Goal: Transaction & Acquisition: Purchase product/service

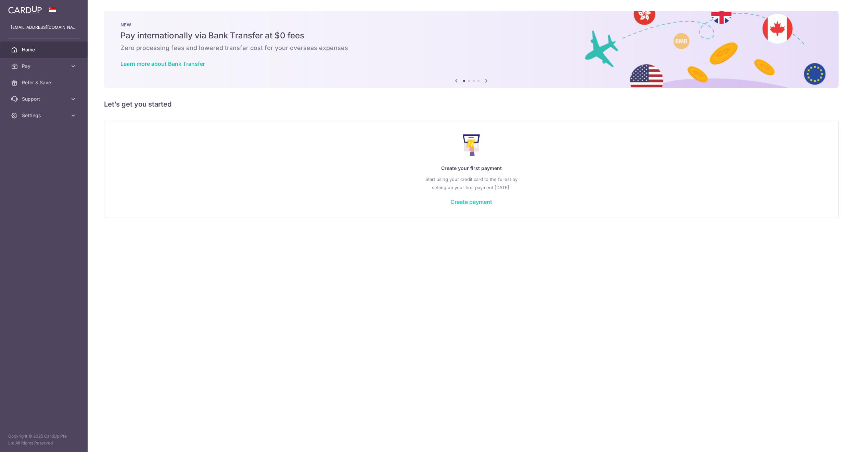
click at [474, 203] on link "Create payment" at bounding box center [472, 201] width 42 height 7
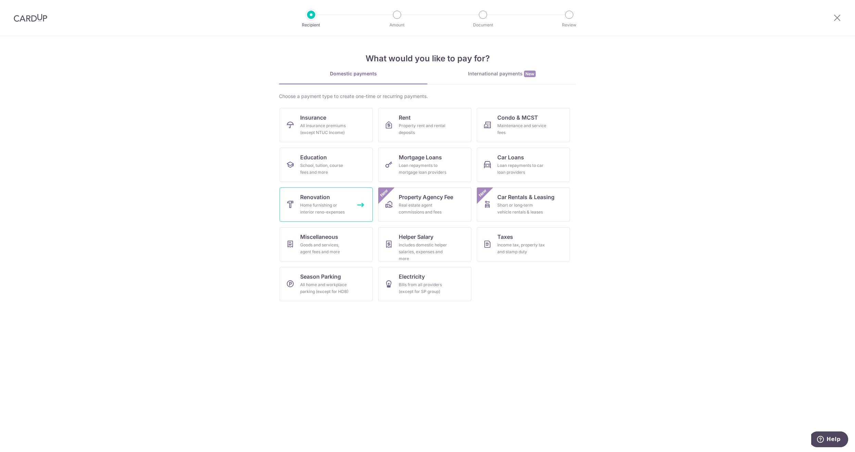
click at [346, 207] on div "Home furnishing or interior reno-expenses" at bounding box center [324, 209] width 49 height 14
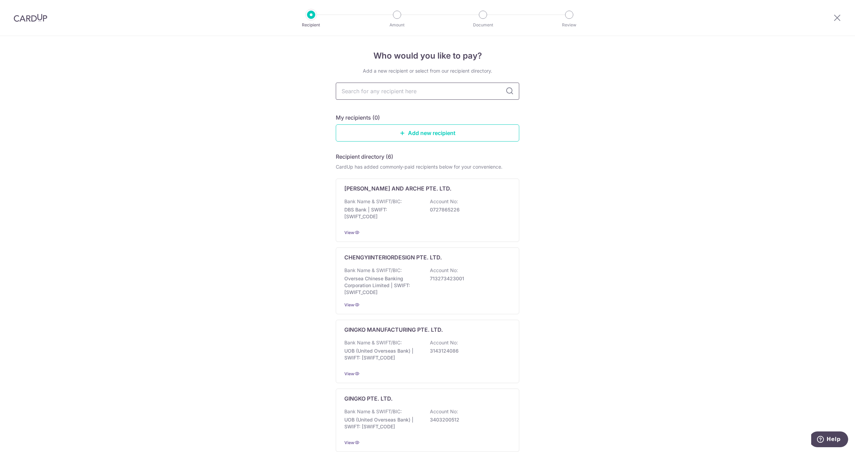
click at [446, 93] on input "text" at bounding box center [428, 91] width 184 height 17
type input "decor 8"
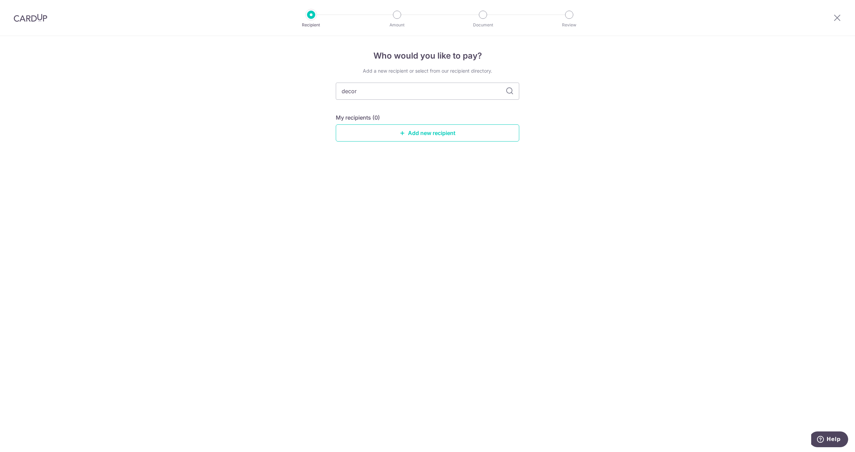
type input "decor 8"
click at [512, 92] on icon at bounding box center [510, 91] width 8 height 8
click at [407, 131] on link "Add new recipient" at bounding box center [428, 132] width 184 height 17
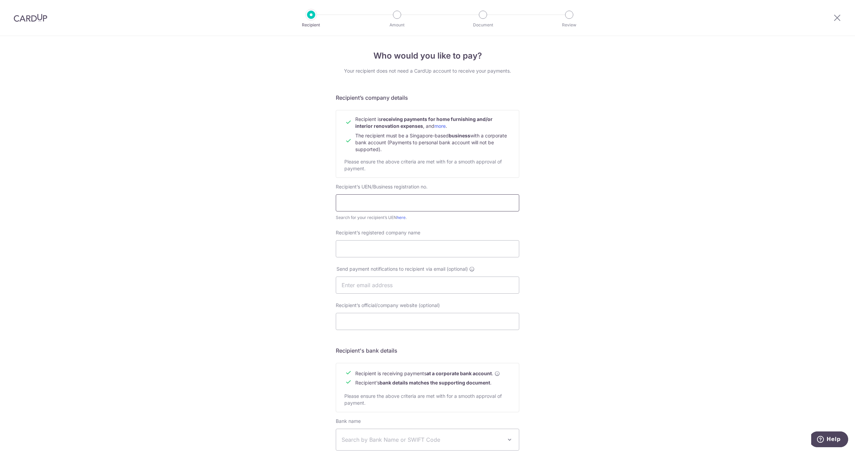
click at [437, 204] on input "text" at bounding box center [428, 202] width 184 height 17
type input "202319290H001"
click at [562, 252] on div "Who would you like to pay? Your recipient does not need a CardUp account to rec…" at bounding box center [427, 293] width 855 height 515
click at [477, 240] on input "Recipient’s registered company name" at bounding box center [428, 248] width 184 height 17
click at [401, 216] on link "here" at bounding box center [401, 217] width 9 height 5
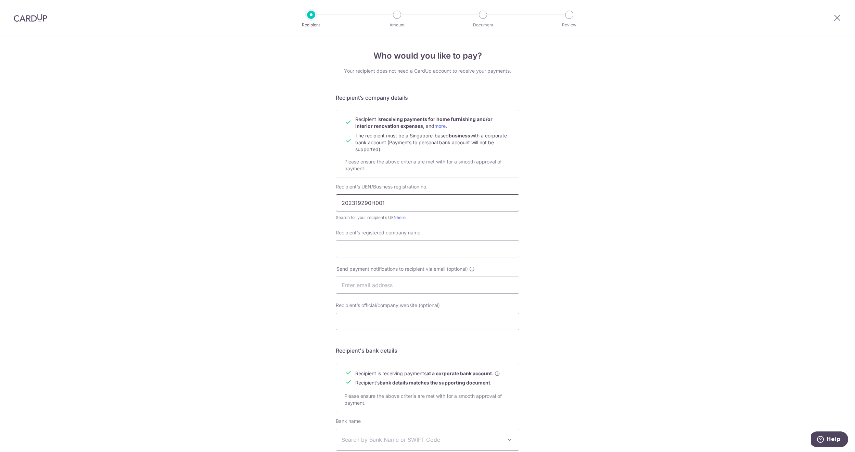
click at [431, 205] on input "202319290H001" at bounding box center [428, 202] width 184 height 17
click at [449, 243] on input "Recipient’s registered company name" at bounding box center [428, 248] width 184 height 17
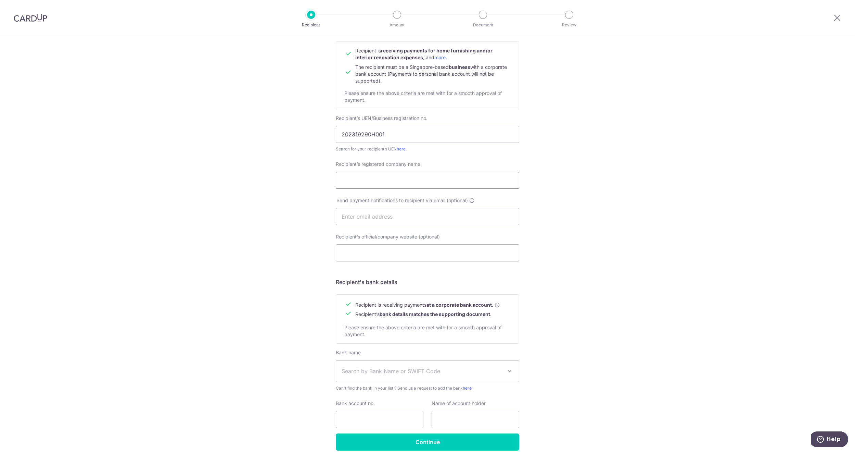
scroll to position [99, 0]
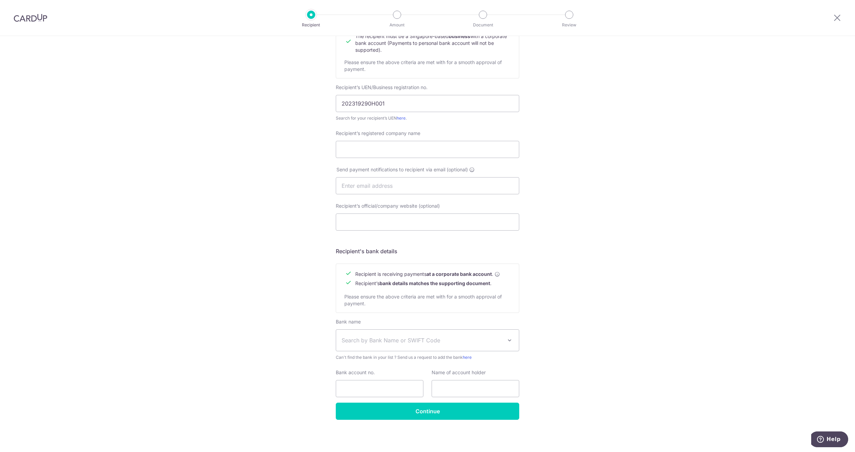
click at [503, 336] on span "Search by Bank Name or SWIFT Code" at bounding box center [427, 339] width 183 height 21
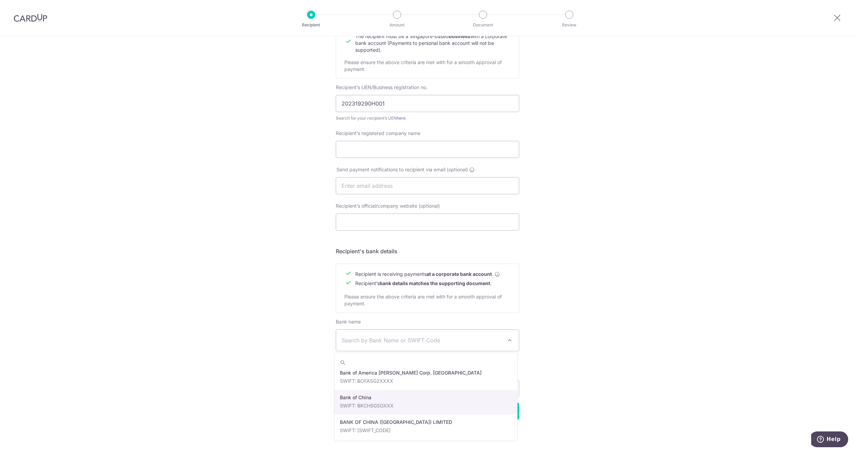
scroll to position [137, 0]
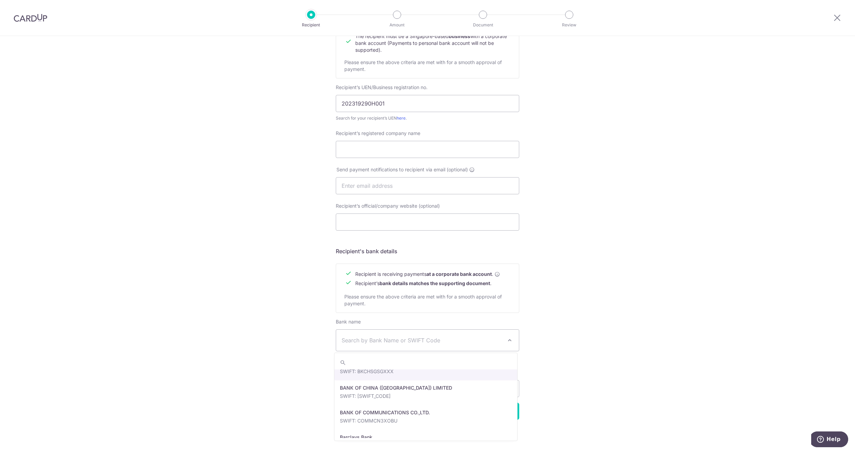
click at [593, 366] on div "Who would you like to pay? Your recipient does not need a CardUp account to rec…" at bounding box center [427, 194] width 855 height 515
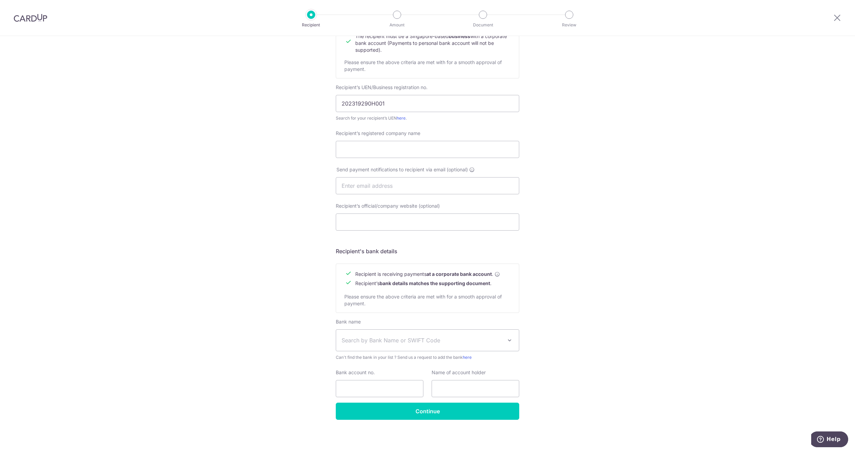
scroll to position [0, 0]
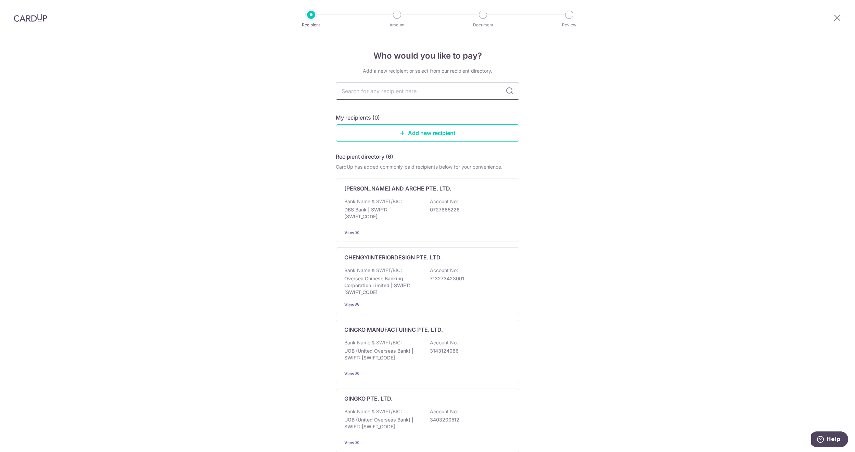
click at [416, 95] on input "text" at bounding box center [428, 91] width 184 height 17
click at [388, 89] on input "text" at bounding box center [428, 91] width 184 height 17
type input "d"
type input "Decor 8"
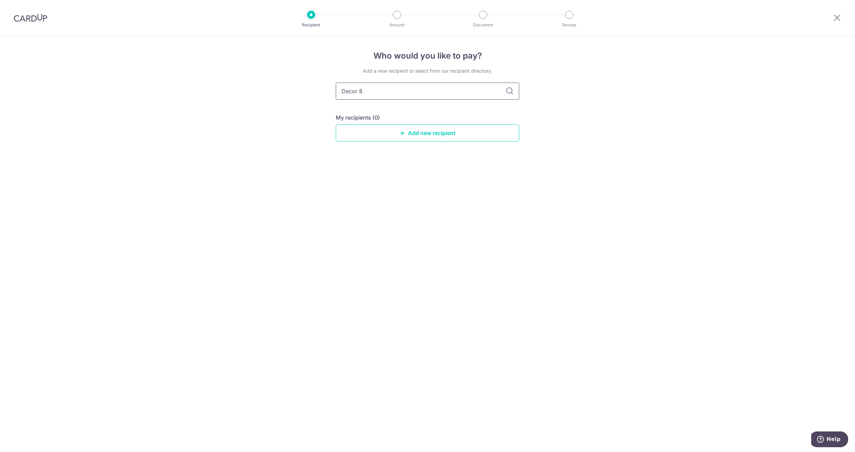
click at [414, 89] on input "Decor 8" at bounding box center [428, 91] width 184 height 17
click at [623, 257] on div "Who would you like to pay? Add a new recipient or select from our recipient dir…" at bounding box center [427, 244] width 855 height 416
click at [452, 99] on input "Decor 8" at bounding box center [428, 91] width 184 height 17
type input "Decor 8"
type input "Decor 8 Interior Design Pte Ltd"
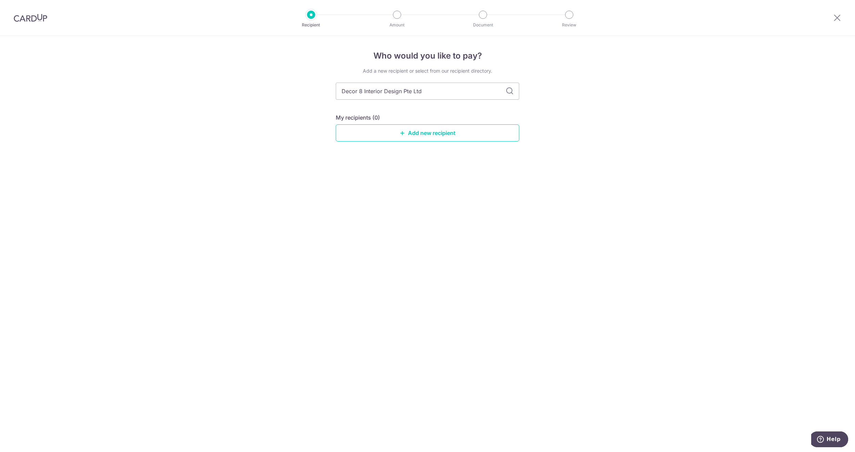
click at [513, 88] on icon at bounding box center [510, 91] width 8 height 8
click at [512, 90] on icon at bounding box center [510, 91] width 8 height 8
drag, startPoint x: 459, startPoint y: 126, endPoint x: 455, endPoint y: 33, distance: 92.9
click at [459, 126] on link "Add new recipient" at bounding box center [428, 132] width 184 height 17
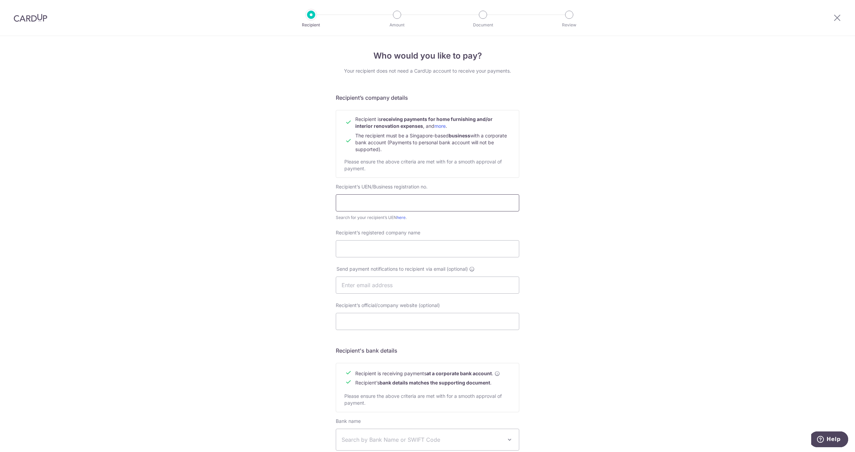
click at [395, 203] on input "text" at bounding box center [428, 202] width 184 height 17
type input "202319290H001"
click at [547, 244] on div "Who would you like to pay? Your recipient does not need a CardUp account to rec…" at bounding box center [427, 293] width 855 height 515
click at [453, 252] on input "Recipient’s registered company name" at bounding box center [428, 248] width 184 height 17
paste input "DECOR 8 INTERIOR DESIGN PTE. LTD."
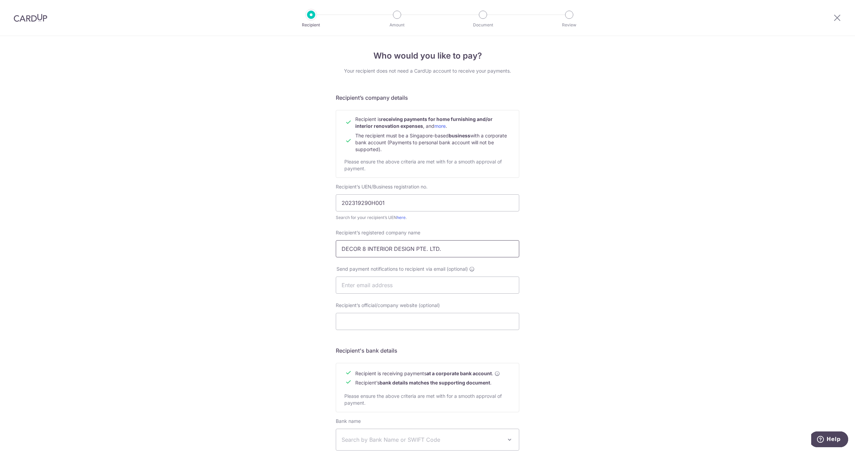
click at [426, 249] on input "DECOR 8 INTERIOR DESIGN PTE. LTD." at bounding box center [428, 248] width 184 height 17
click at [446, 249] on input "DECOR 8 INTERIOR DESIGN PTE LTD." at bounding box center [428, 248] width 184 height 17
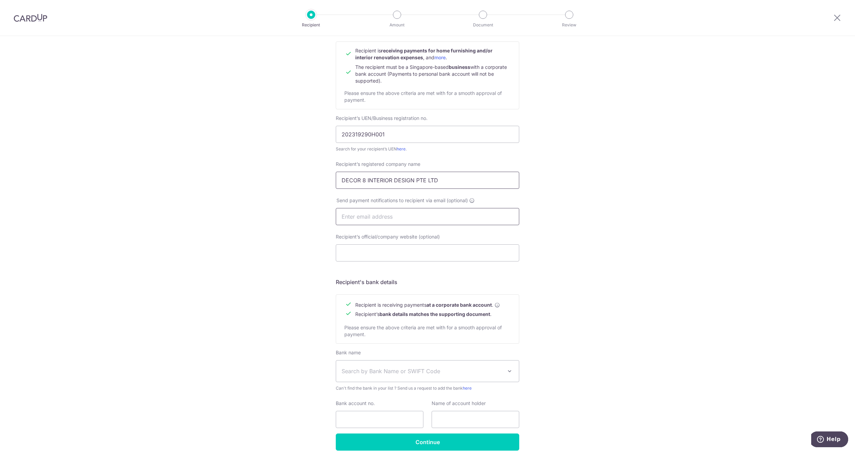
scroll to position [99, 0]
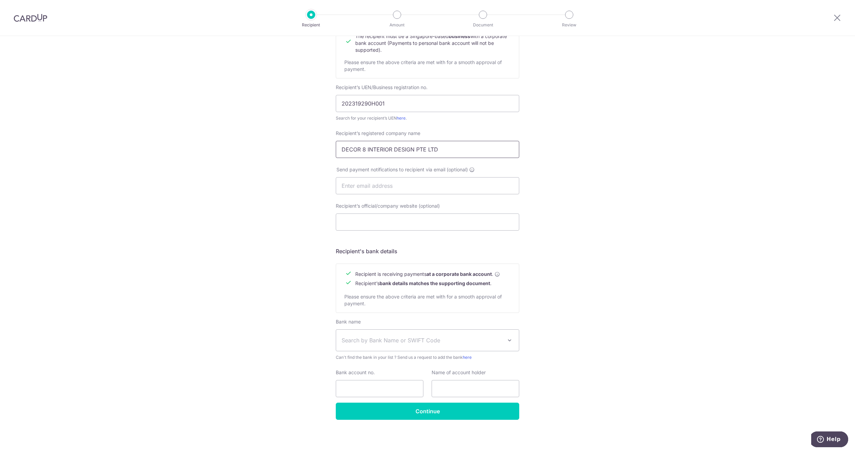
type input "DECOR 8 INTERIOR DESIGN PTE LTD"
click at [605, 191] on div "Who would you like to pay? Your recipient does not need a CardUp account to rec…" at bounding box center [427, 194] width 855 height 515
click at [465, 224] on input "Recipient’s official/company website (optional)" at bounding box center [428, 221] width 184 height 17
click at [484, 179] on input "text" at bounding box center [428, 185] width 184 height 17
click at [429, 413] on input "Continue" at bounding box center [428, 410] width 184 height 17
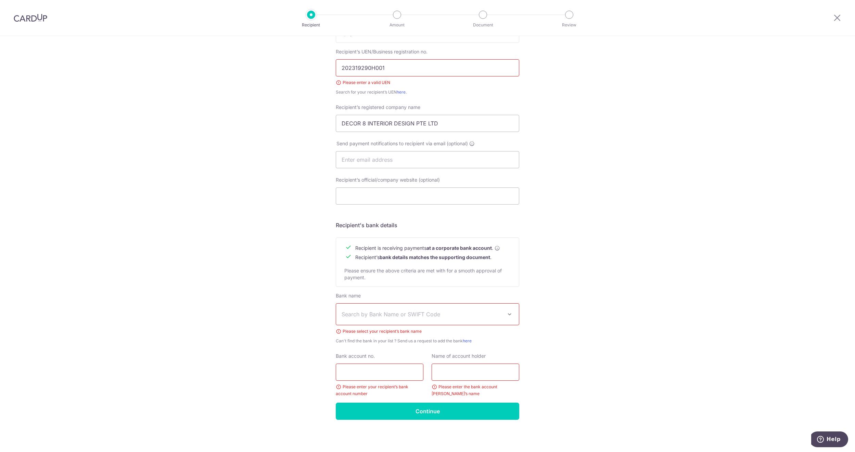
scroll to position [66, 0]
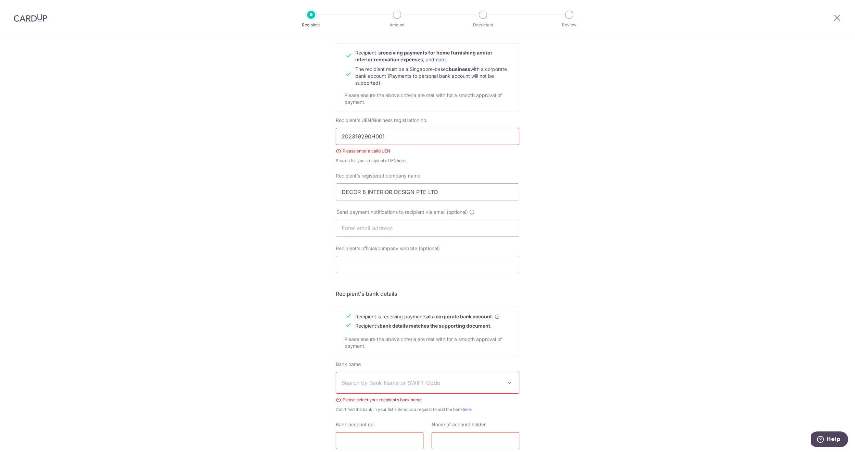
click at [566, 190] on div "Who would you like to pay? Your recipient does not need a CardUp account to rec…" at bounding box center [427, 245] width 855 height 551
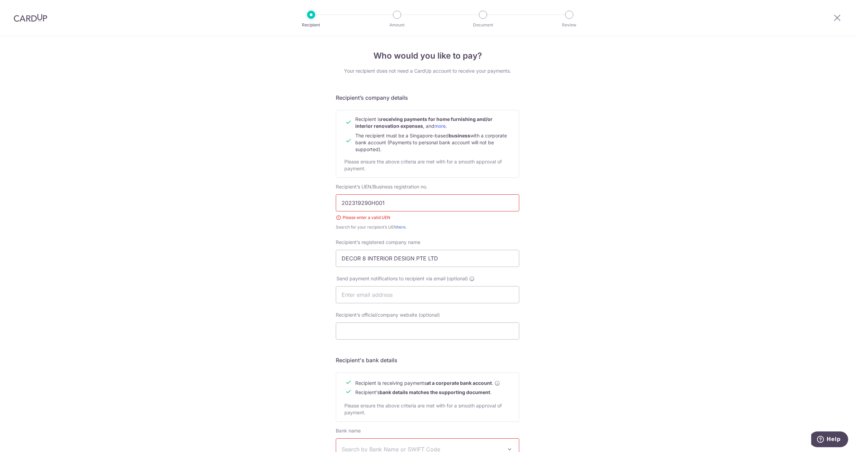
click at [411, 199] on input "202319290H001" at bounding box center [428, 202] width 184 height 17
type input "202319290H"
click at [555, 220] on div "Who would you like to pay? Your recipient does not need a CardUp account to rec…" at bounding box center [427, 311] width 855 height 551
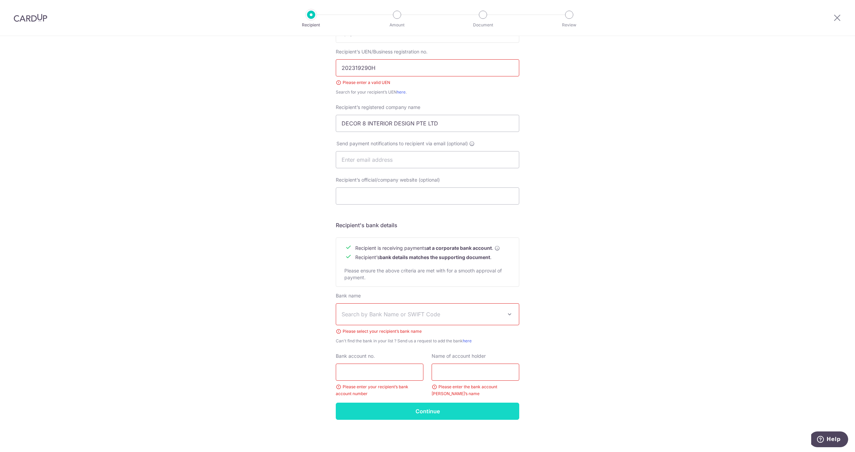
click at [438, 412] on input "Continue" at bounding box center [428, 410] width 184 height 17
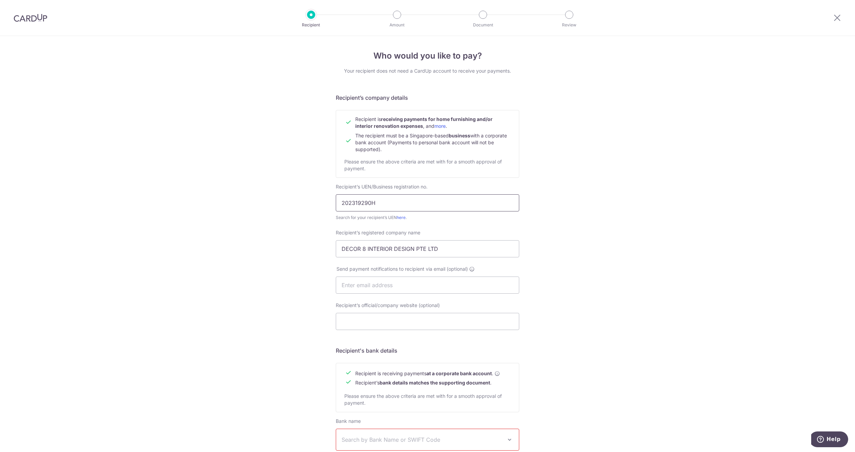
click at [434, 201] on input "202319290H" at bounding box center [428, 202] width 184 height 17
type input "202319290H001"
click at [569, 175] on div "Who would you like to pay? Your recipient does not need a CardUp account to rec…" at bounding box center [427, 306] width 855 height 541
click at [839, 16] on icon at bounding box center [837, 17] width 8 height 9
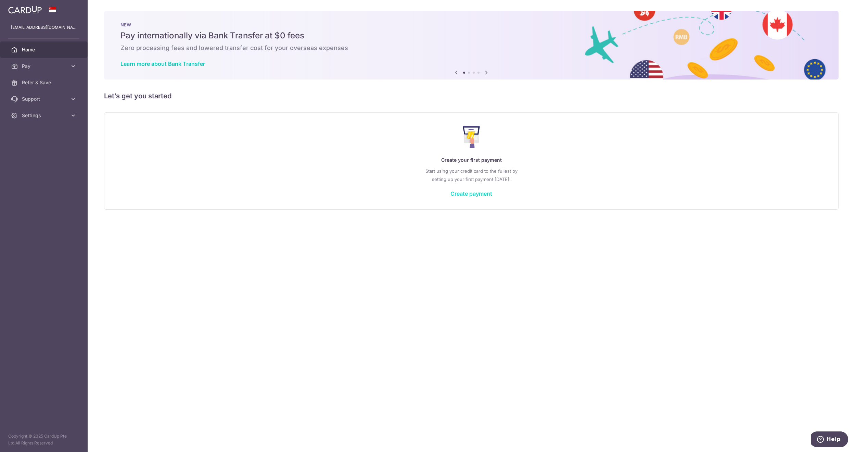
click at [470, 195] on link "Create payment" at bounding box center [472, 193] width 42 height 7
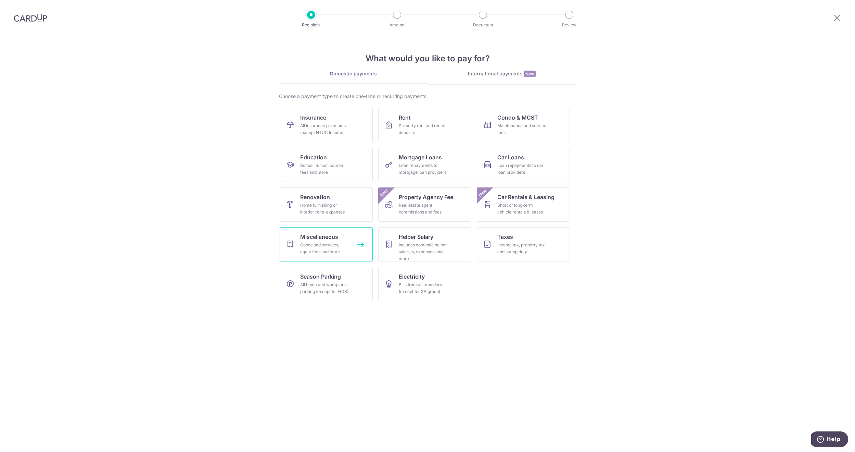
click at [345, 250] on div "Goods and services, agent fees and more" at bounding box center [324, 248] width 49 height 14
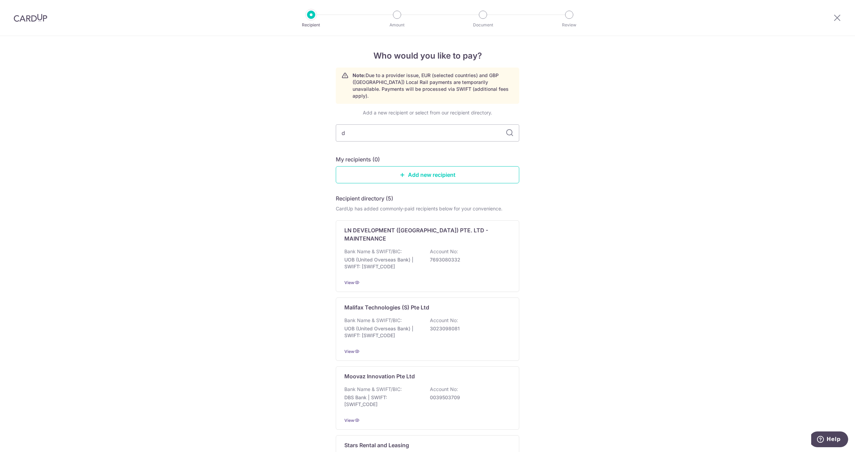
type input "decor 8"
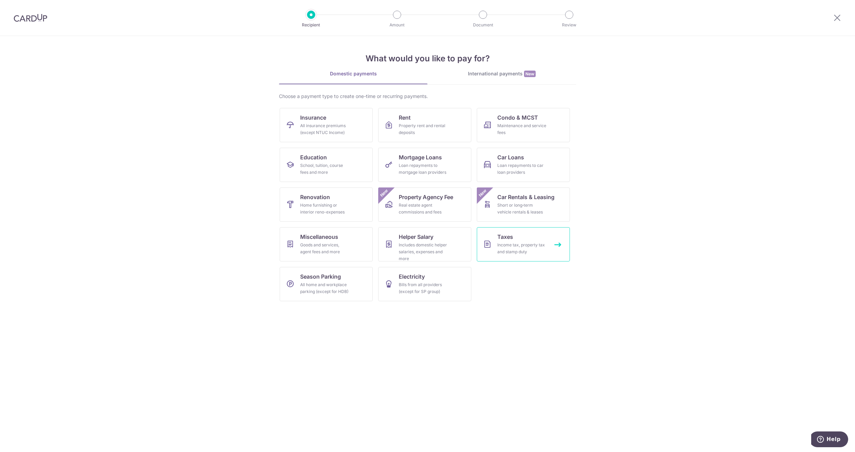
click at [525, 254] on div "Income tax, property tax and stamp duty" at bounding box center [521, 248] width 49 height 14
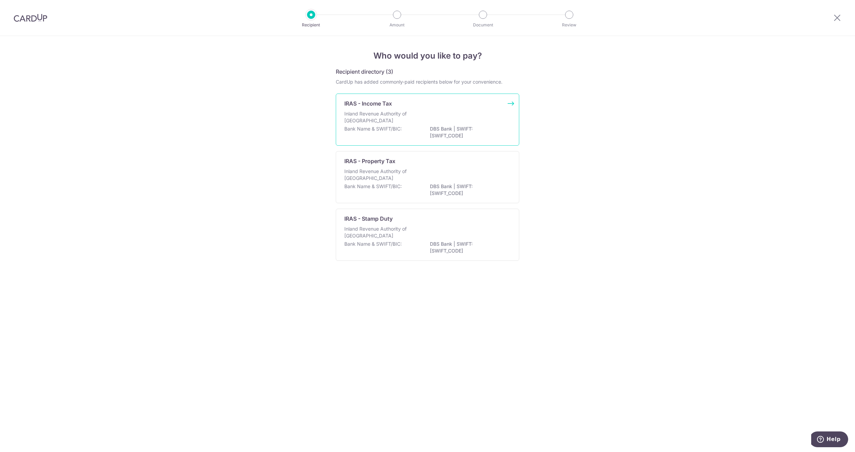
click at [483, 126] on p "DBS Bank | SWIFT: DBSSSGSGXXX" at bounding box center [468, 132] width 77 height 14
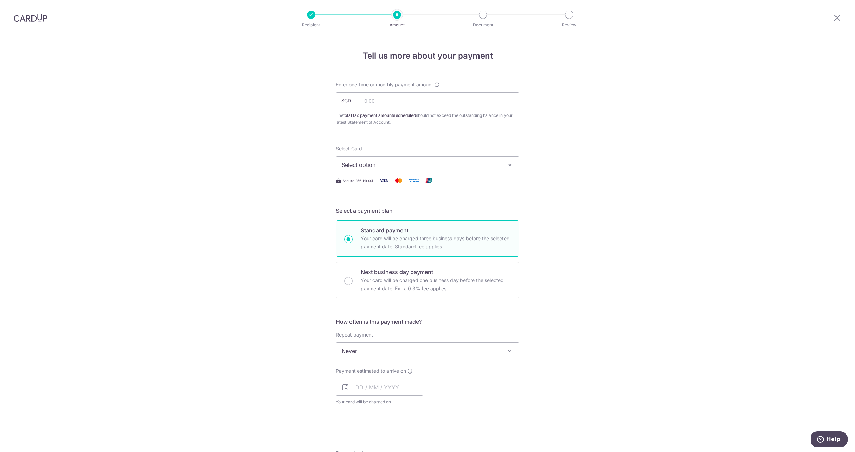
click at [491, 158] on button "Select option" at bounding box center [428, 164] width 184 height 17
click at [583, 186] on div "Tell us more about your payment Enter one-time or monthly payment amount SGD Th…" at bounding box center [427, 354] width 855 height 636
click at [407, 104] on input "text" at bounding box center [428, 100] width 184 height 17
type input "115.94"
click at [561, 156] on div "Tell us more about your payment Enter one-time or monthly payment amount SGD 11…" at bounding box center [427, 354] width 855 height 636
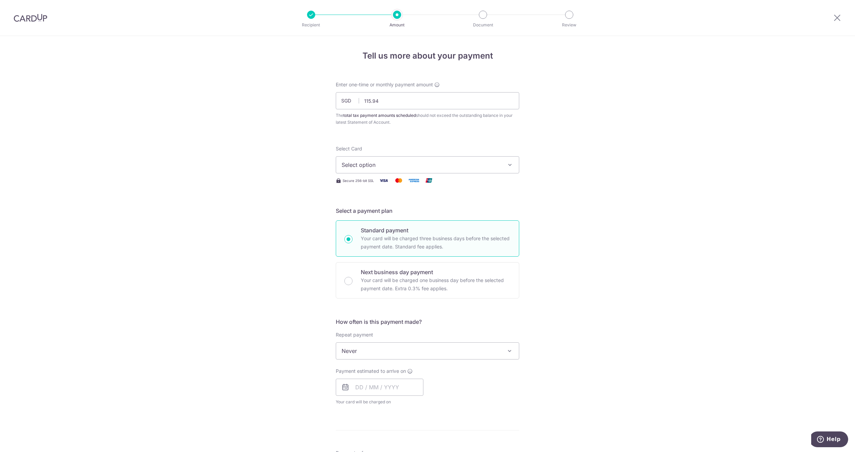
click at [487, 163] on span "Select option" at bounding box center [422, 165] width 160 height 8
click at [578, 164] on div "Tell us more about your payment Enter one-time or monthly payment amount SGD 11…" at bounding box center [427, 354] width 855 height 636
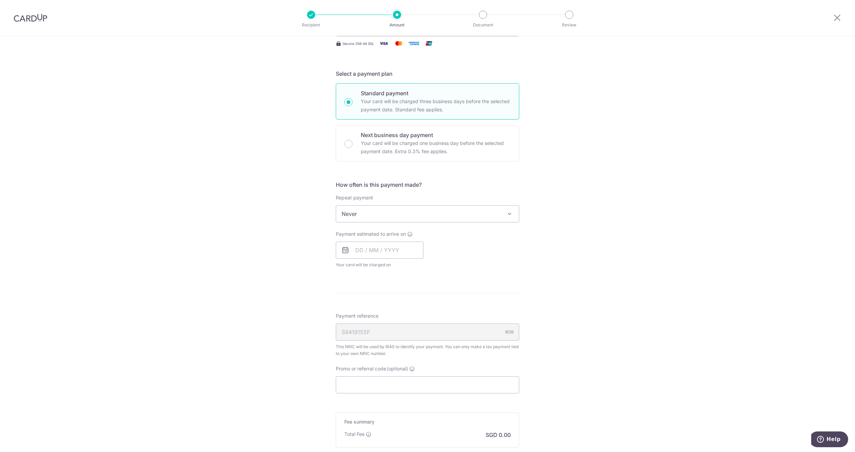
scroll to position [171, 0]
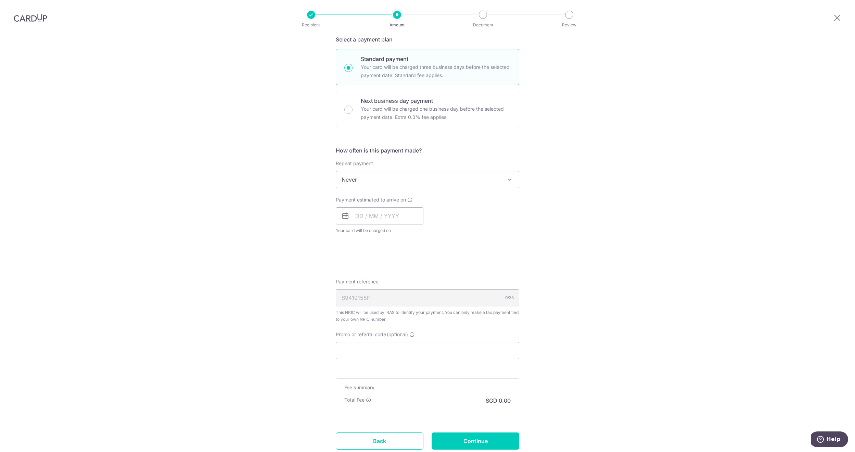
click at [598, 207] on div "Tell us more about your payment Enter one-time or monthly payment amount SGD 11…" at bounding box center [427, 183] width 855 height 636
click at [497, 186] on span "Never" at bounding box center [427, 179] width 183 height 16
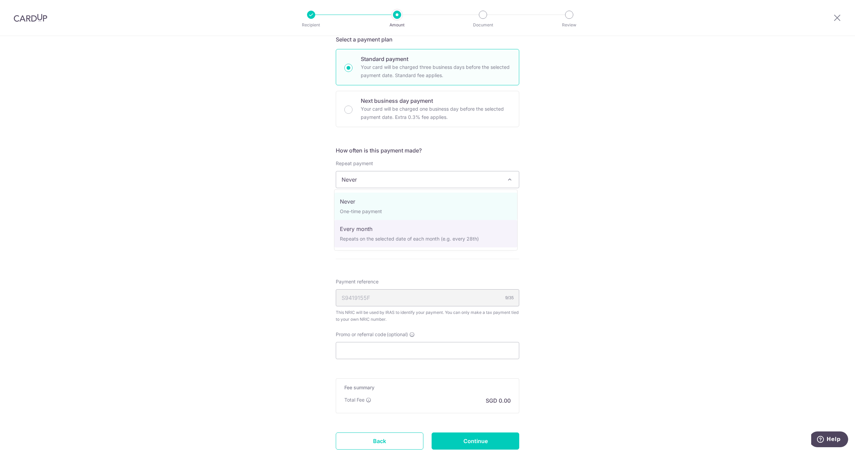
select select "3"
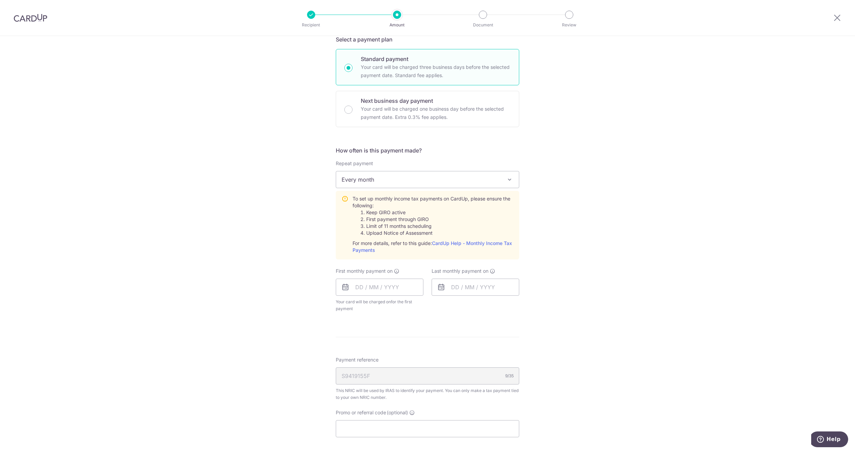
click at [588, 214] on div "Tell us more about your payment Enter one-time or monthly payment amount SGD 11…" at bounding box center [427, 222] width 855 height 714
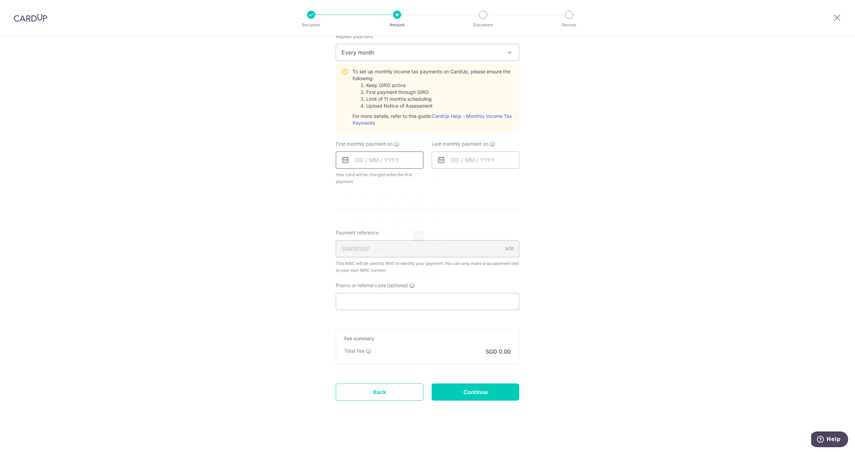
click at [362, 158] on input "text" at bounding box center [380, 159] width 88 height 17
click at [348, 249] on link "21" at bounding box center [349, 249] width 11 height 11
type input "21/09/2025"
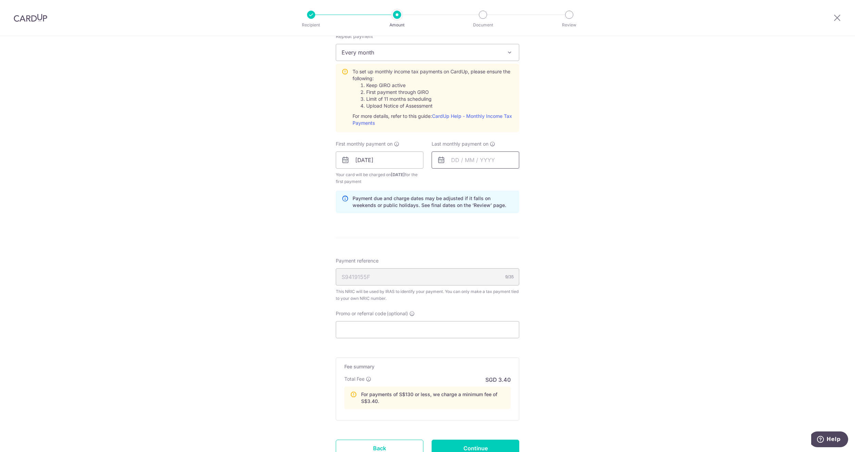
click at [468, 168] on input "text" at bounding box center [476, 159] width 88 height 17
click at [466, 179] on select "Sep Oct Nov Dec" at bounding box center [471, 178] width 18 height 5
click at [502, 253] on link "25" at bounding box center [500, 249] width 11 height 11
type input "25/12/2025"
click at [596, 225] on div "Tell us more about your payment Enter one-time or monthly payment amount SGD 11…" at bounding box center [427, 123] width 855 height 770
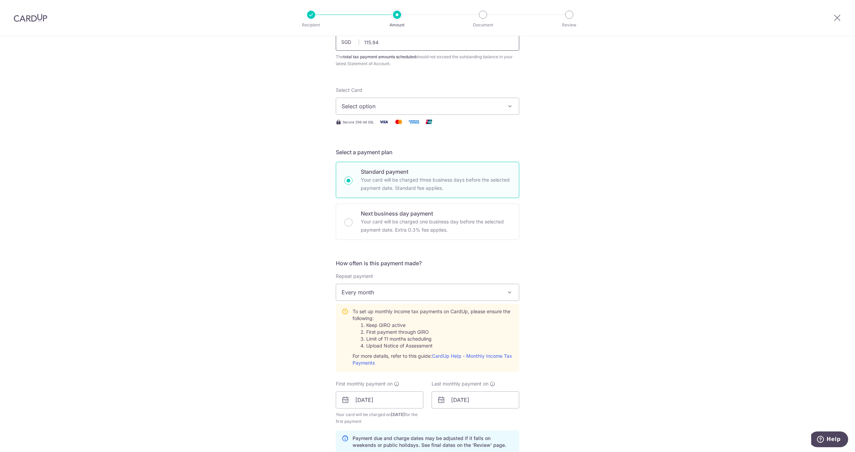
scroll to position [0, 0]
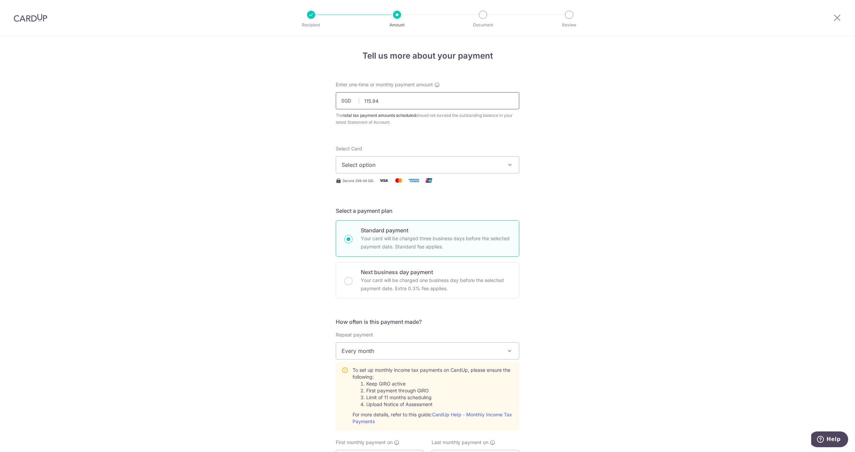
drag, startPoint x: 396, startPoint y: 98, endPoint x: 344, endPoint y: 93, distance: 52.0
click at [344, 93] on input "115.94" at bounding box center [428, 100] width 184 height 17
type input "150.00"
click at [617, 156] on div "Tell us more about your payment Enter one-time or monthly payment amount SGD 15…" at bounding box center [427, 421] width 855 height 770
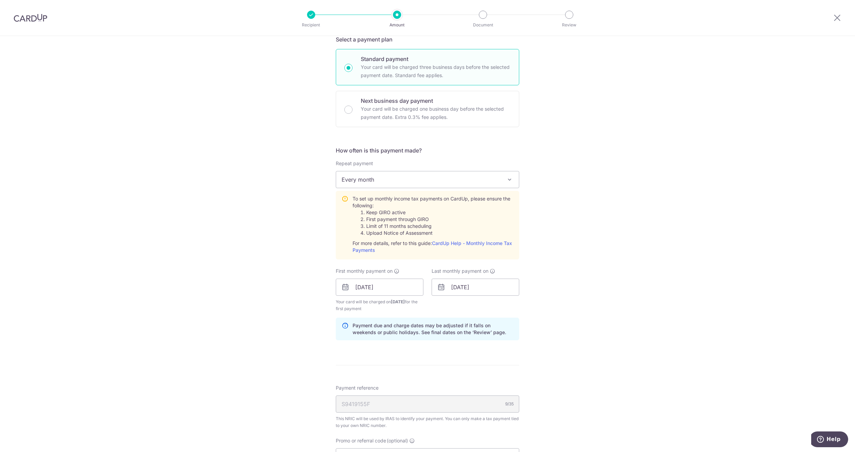
scroll to position [342, 0]
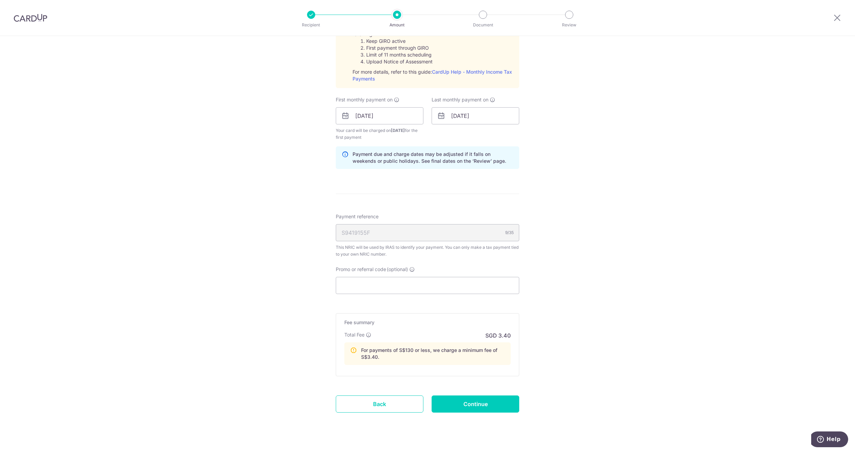
click at [573, 227] on div "Tell us more about your payment Enter one-time or monthly payment amount SGD 15…" at bounding box center [427, 79] width 855 height 770
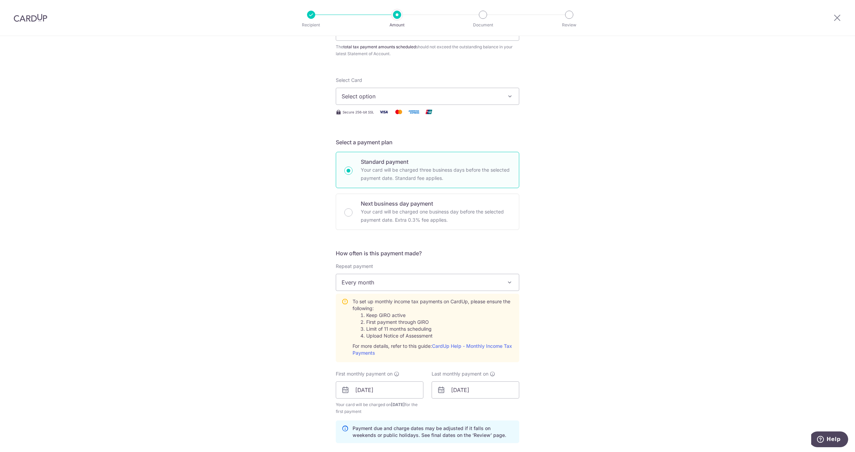
scroll to position [0, 0]
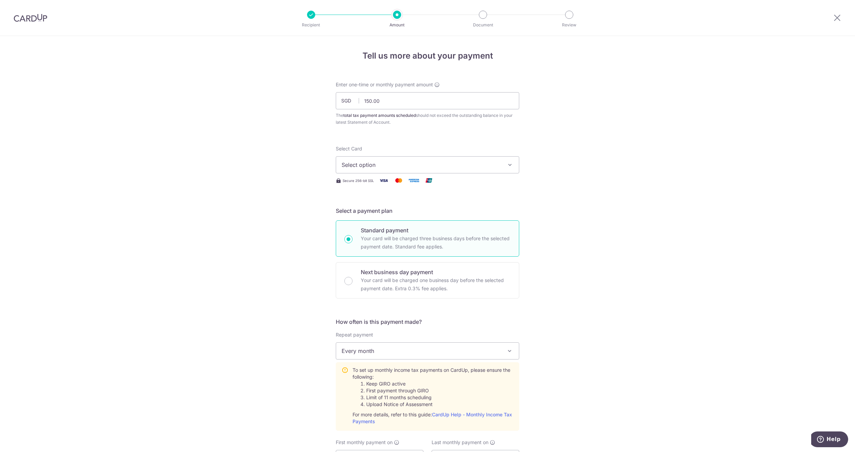
click at [840, 22] on div at bounding box center [838, 18] width 36 height 36
click at [838, 18] on icon at bounding box center [837, 17] width 8 height 9
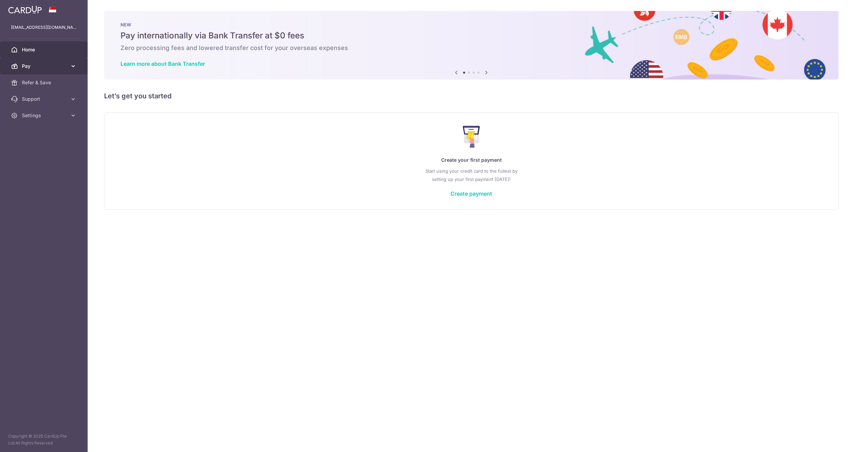
click at [58, 69] on span "Pay" at bounding box center [44, 66] width 45 height 7
click at [54, 80] on span "Payments" at bounding box center [44, 82] width 45 height 7
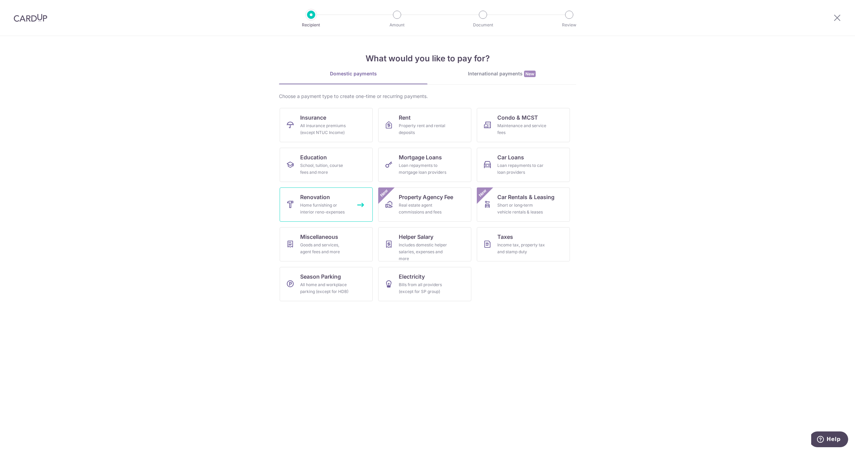
click at [334, 209] on div "Home furnishing or interior reno-expenses" at bounding box center [324, 209] width 49 height 14
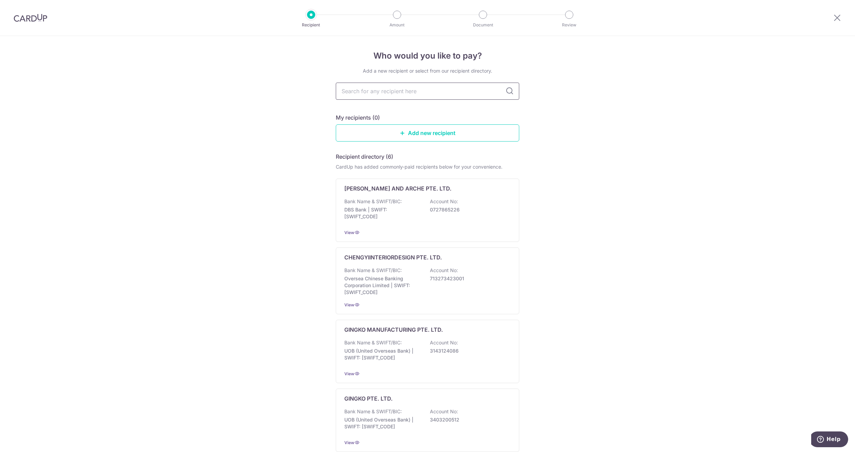
click at [431, 88] on input "text" at bounding box center [428, 91] width 184 height 17
type input "starry"
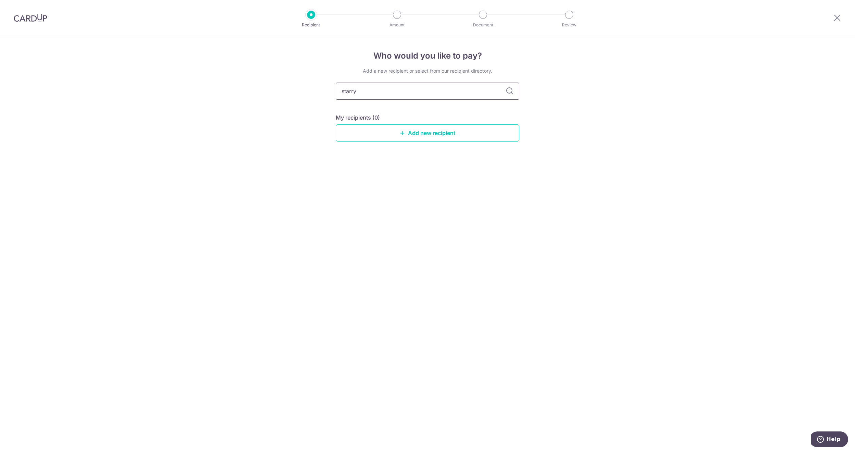
drag, startPoint x: 428, startPoint y: 94, endPoint x: 336, endPoint y: 86, distance: 92.1
click at [336, 86] on input "starry" at bounding box center [428, 91] width 184 height 17
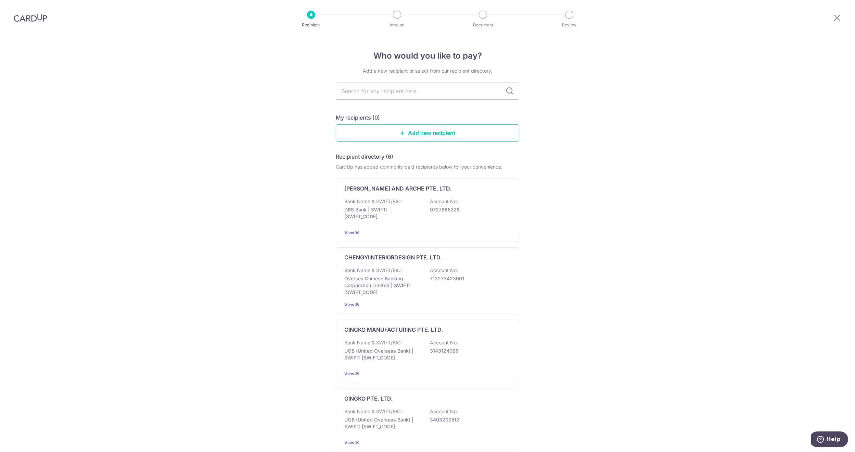
click at [572, 126] on div "Who would you like to pay? Add a new recipient or select from our recipient dir…" at bounding box center [427, 346] width 855 height 620
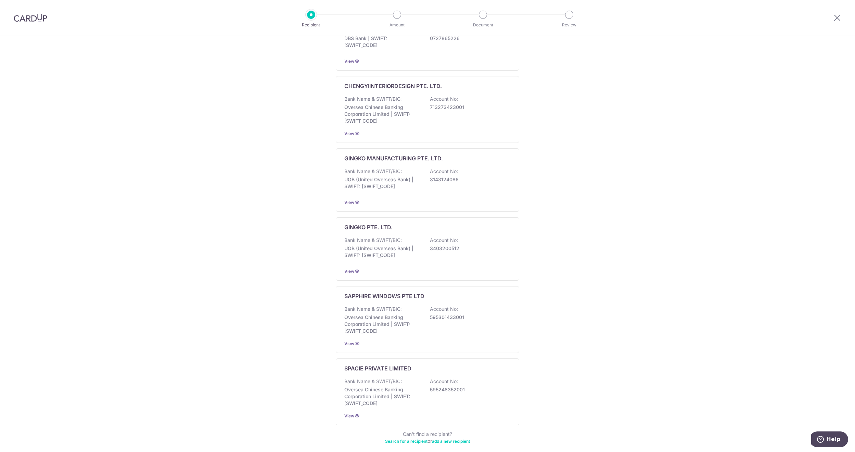
scroll to position [204, 0]
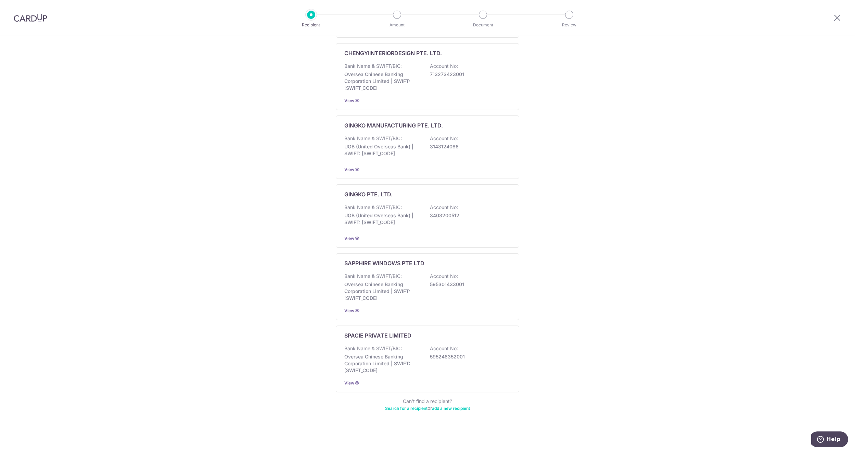
click at [406, 409] on link "Search for a recipient" at bounding box center [406, 407] width 42 height 5
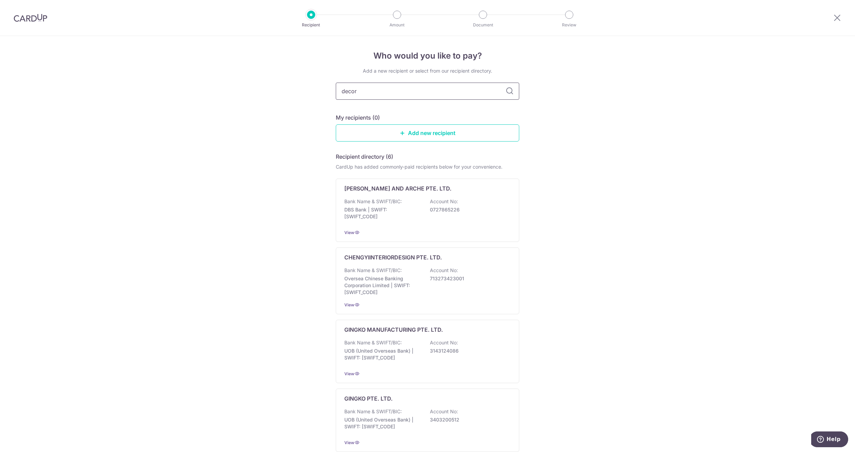
type input "decor8"
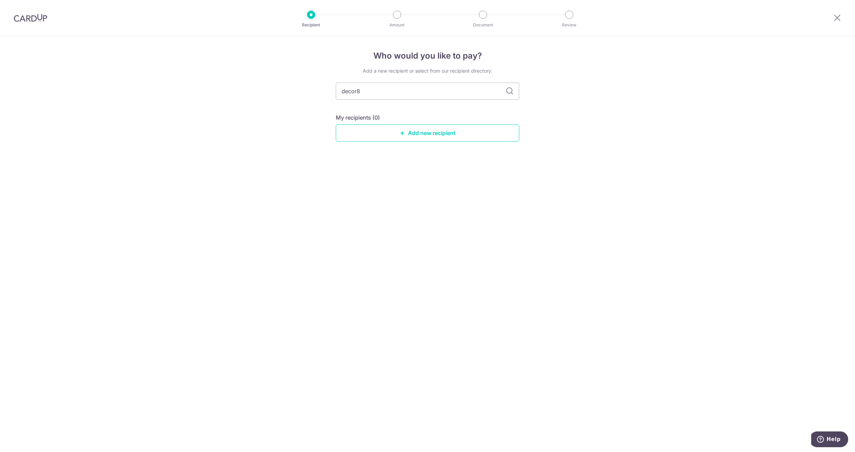
drag, startPoint x: 356, startPoint y: 92, endPoint x: 330, endPoint y: 88, distance: 27.0
click at [330, 88] on div "Who would you like to pay? Add a new recipient or select from our recipient dir…" at bounding box center [427, 244] width 855 height 416
type input "8"
click at [374, 89] on input "8" at bounding box center [428, 91] width 184 height 17
click at [516, 92] on input "8" at bounding box center [428, 91] width 184 height 17
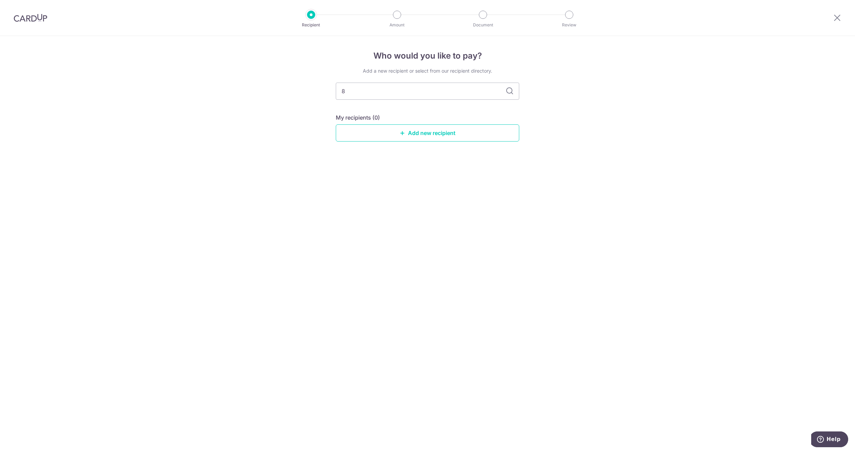
click at [512, 92] on icon at bounding box center [510, 91] width 8 height 8
drag, startPoint x: 434, startPoint y: 94, endPoint x: 335, endPoint y: 86, distance: 100.0
click at [335, 86] on div "Who would you like to pay? Add a new recipient or select from our recipient dir…" at bounding box center [427, 244] width 855 height 416
type input "decor"
click at [297, 76] on div "Who would you like to pay? Add a new recipient or select from our recipient dir…" at bounding box center [427, 244] width 855 height 416
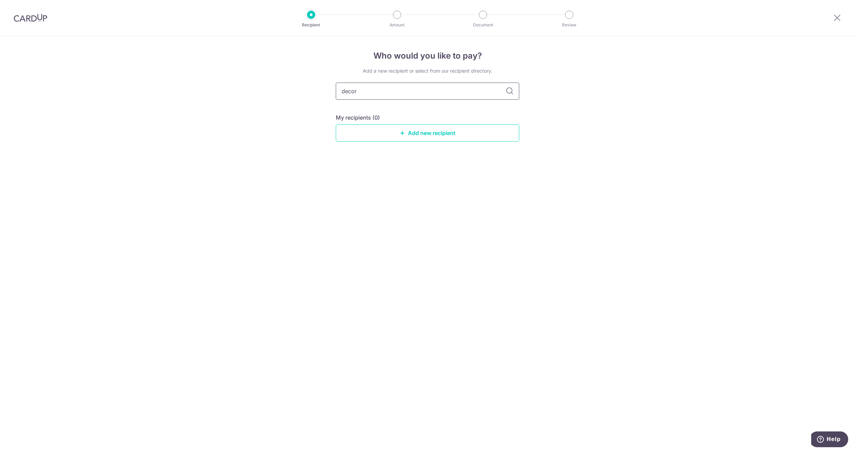
click at [514, 93] on input "decor" at bounding box center [428, 91] width 184 height 17
click at [837, 18] on icon at bounding box center [837, 17] width 8 height 9
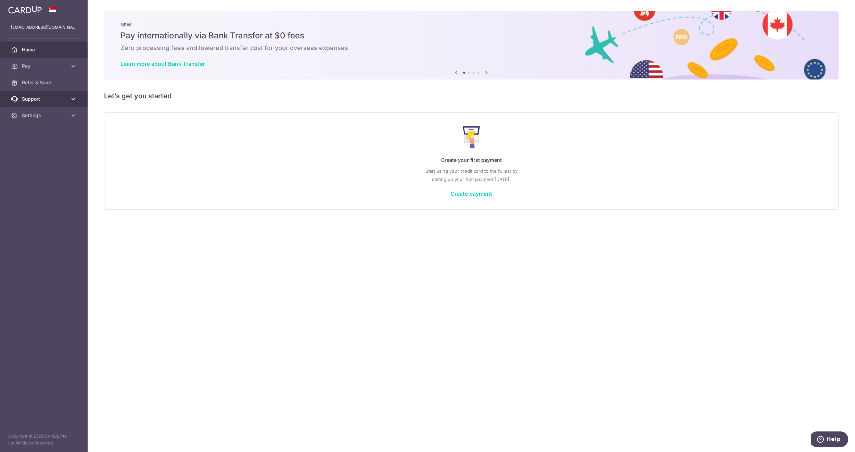
click at [67, 102] on span "Support" at bounding box center [44, 99] width 45 height 7
click at [61, 81] on span "Refer & Save" at bounding box center [44, 82] width 45 height 7
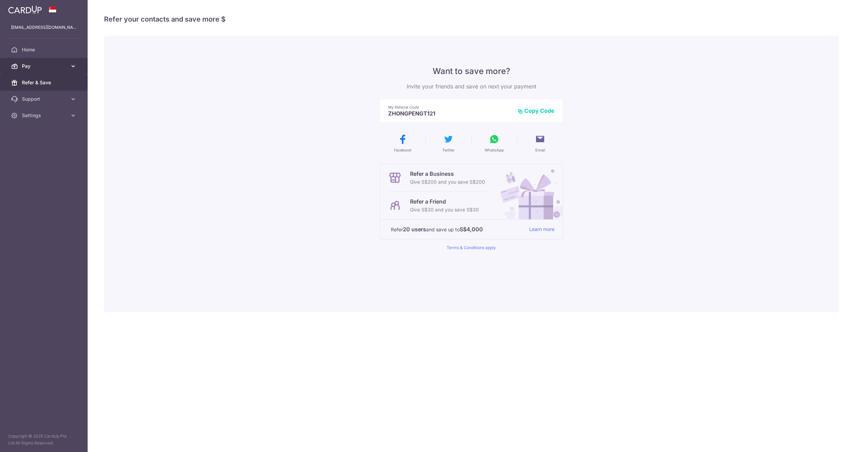
click at [61, 71] on link "Pay" at bounding box center [44, 66] width 88 height 16
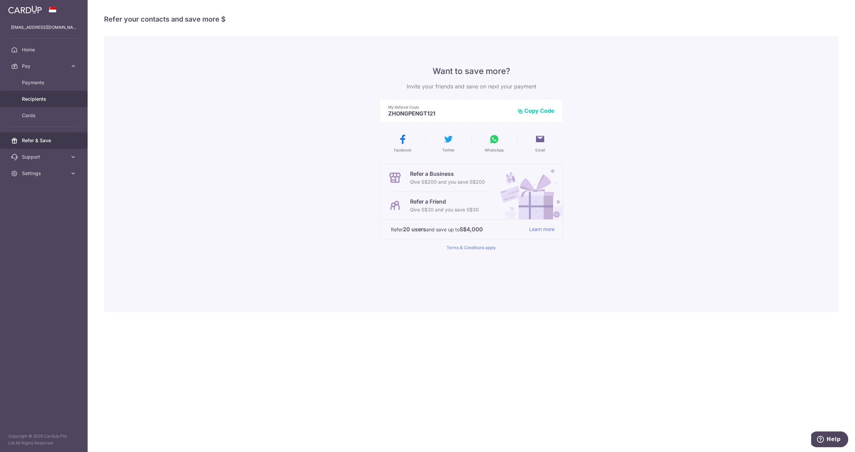
click at [53, 96] on span "Recipients" at bounding box center [44, 99] width 45 height 7
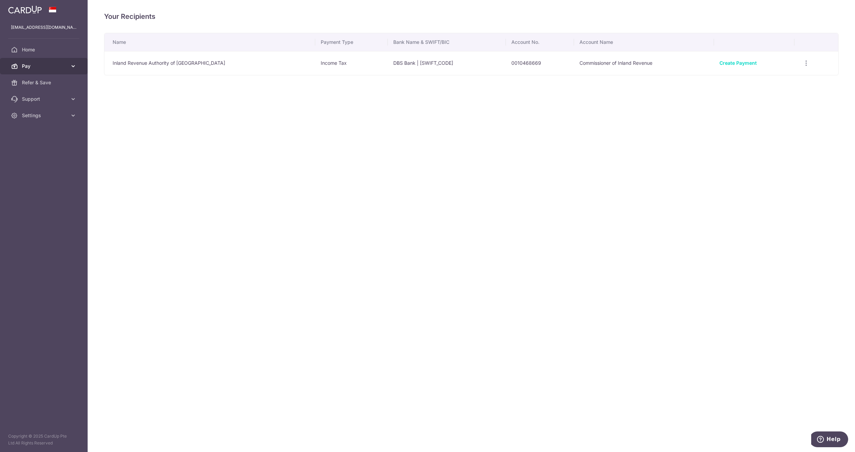
click at [61, 68] on span "Pay" at bounding box center [44, 66] width 45 height 7
click at [44, 114] on span "Cards" at bounding box center [44, 115] width 45 height 7
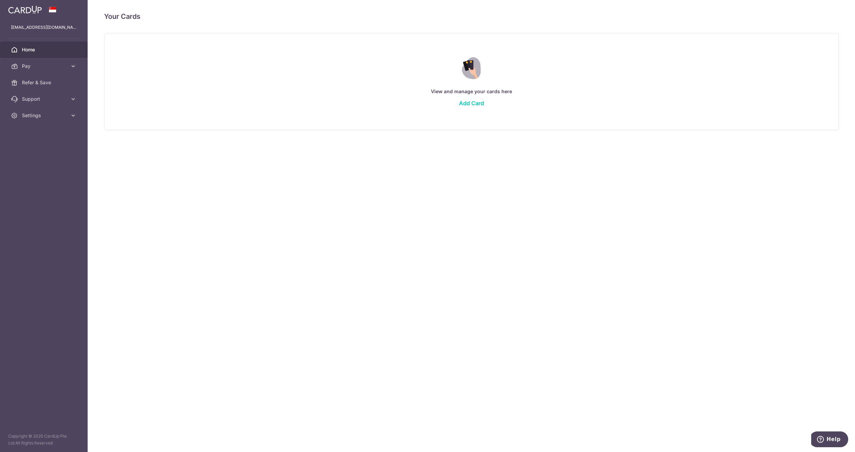
click at [45, 49] on span "Home" at bounding box center [44, 49] width 45 height 7
